Goal: Information Seeking & Learning: Learn about a topic

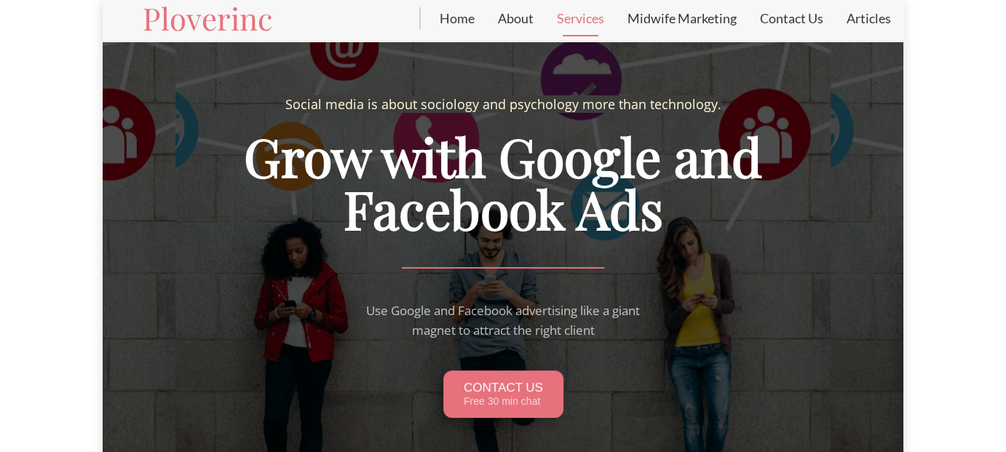
click at [583, 23] on link "Services" at bounding box center [580, 18] width 71 height 36
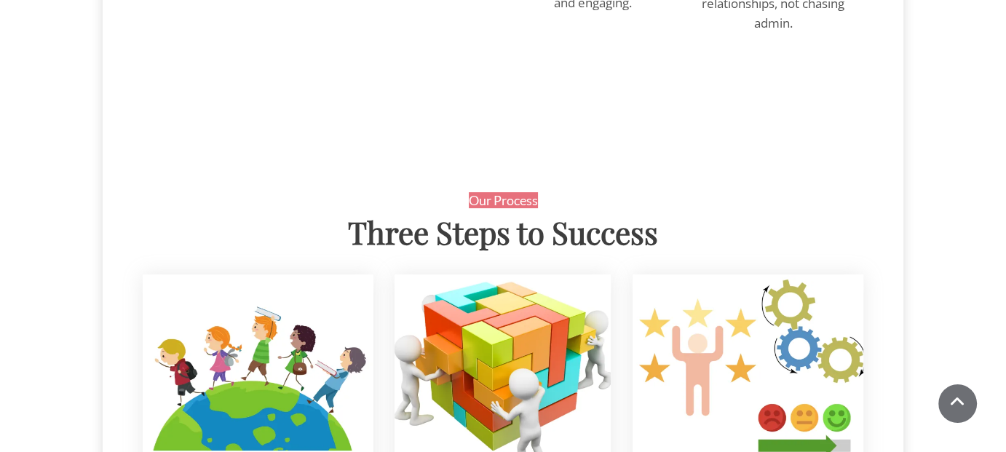
scroll to position [451, 0]
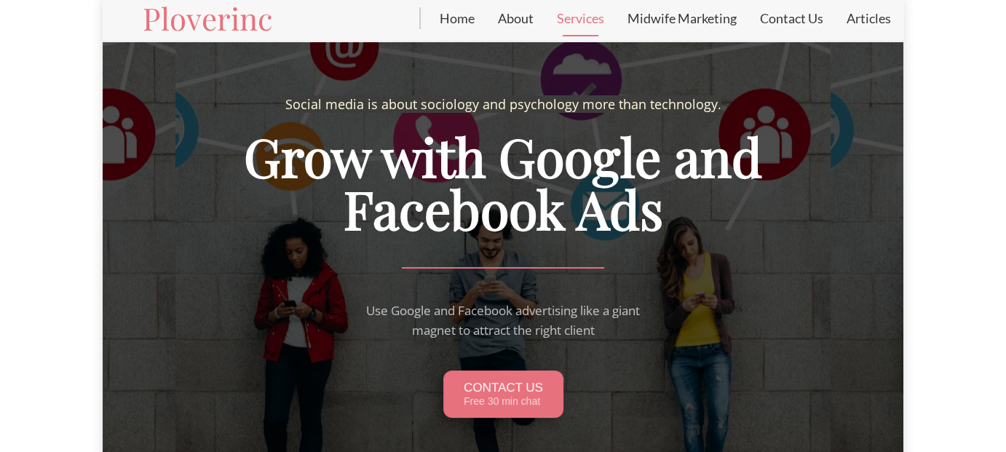
click at [583, 17] on link "Services" at bounding box center [580, 18] width 71 height 36
click at [452, 21] on link "Home" at bounding box center [457, 18] width 58 height 36
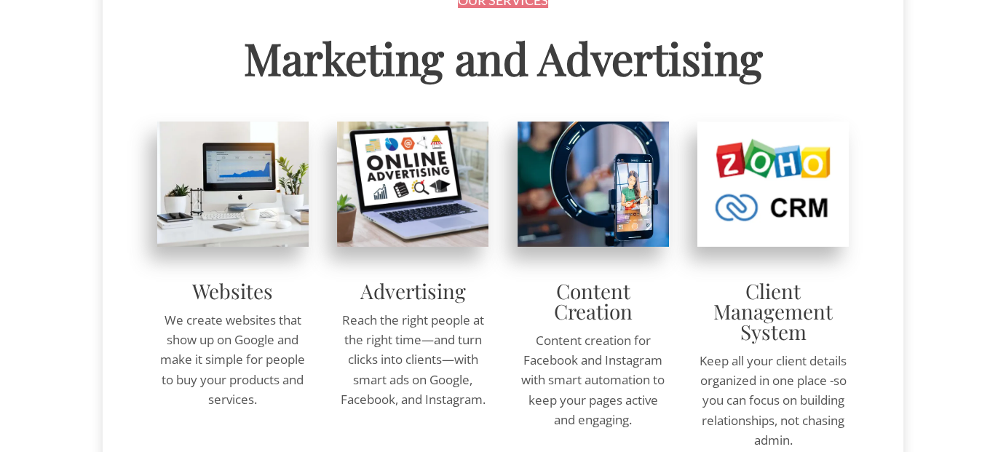
scroll to position [146, 0]
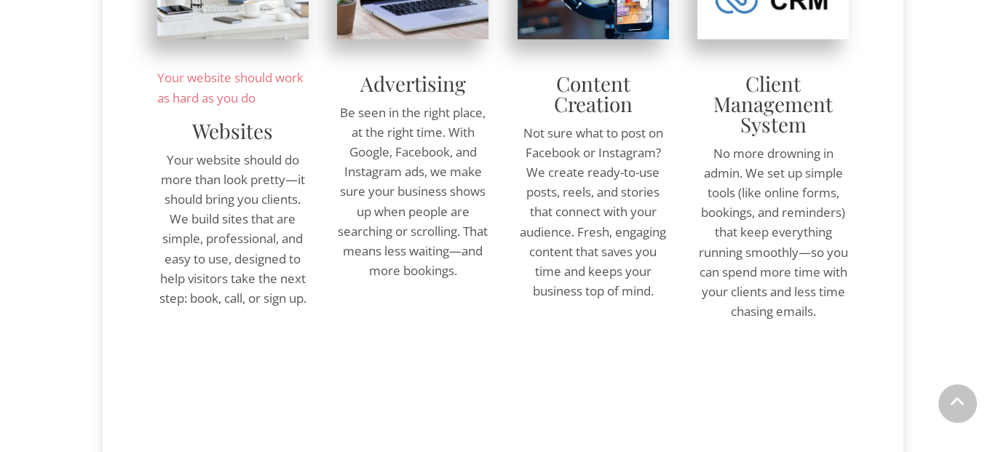
scroll to position [437, 0]
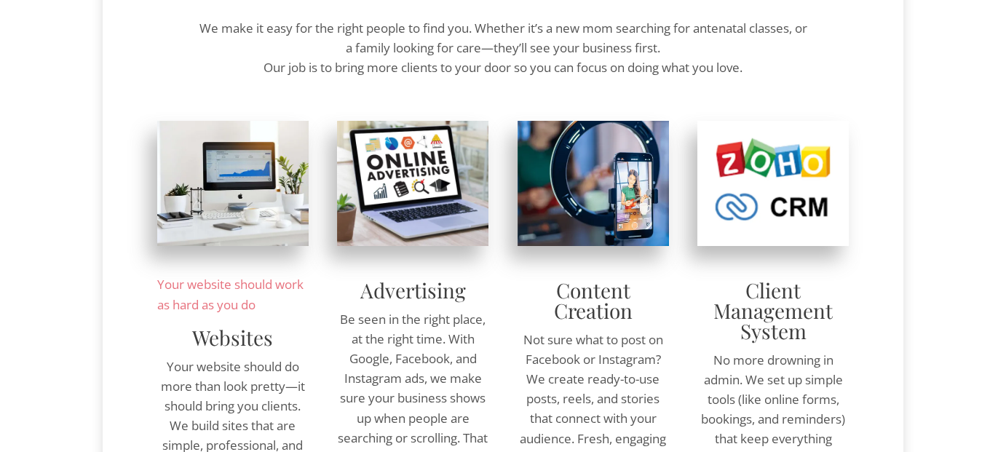
scroll to position [291, 0]
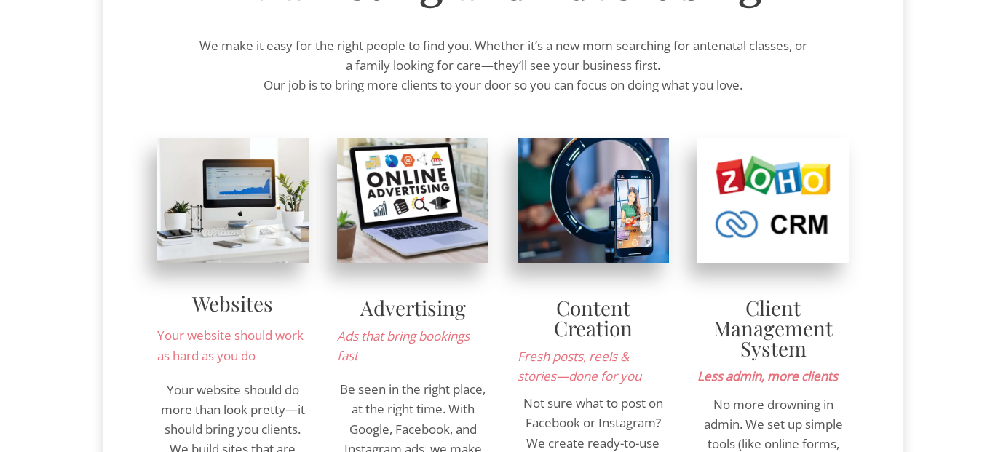
scroll to position [146, 0]
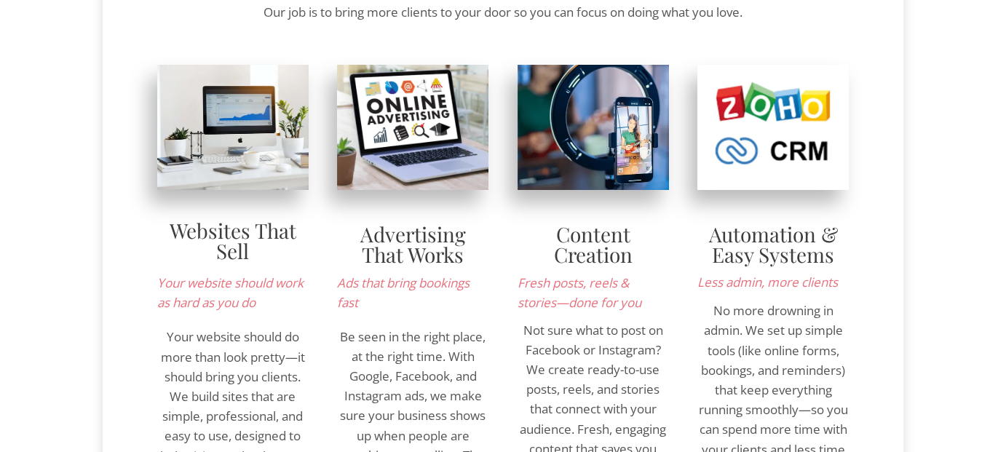
scroll to position [291, 0]
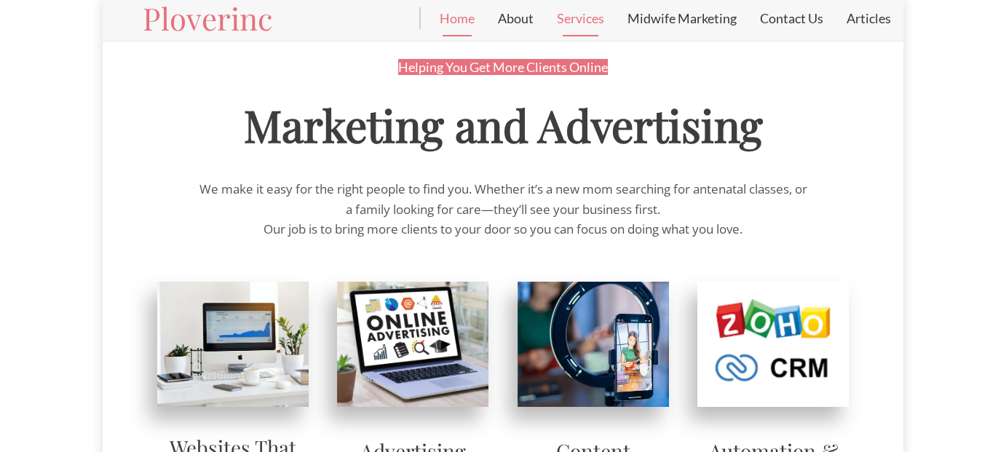
click at [460, 15] on link "Home" at bounding box center [457, 18] width 58 height 36
